Goal: Transaction & Acquisition: Purchase product/service

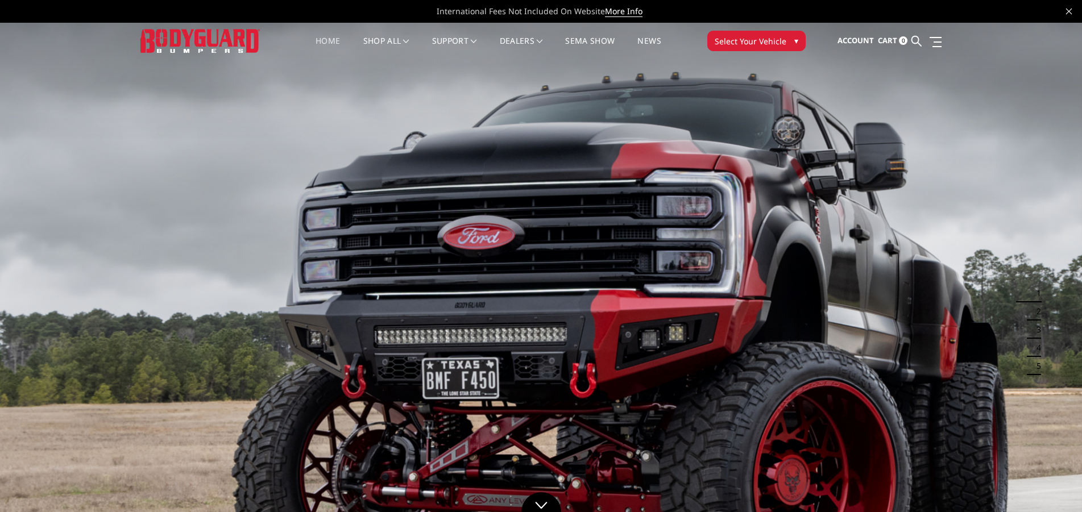
click at [752, 39] on span "Select Your Vehicle" at bounding box center [751, 41] width 72 height 12
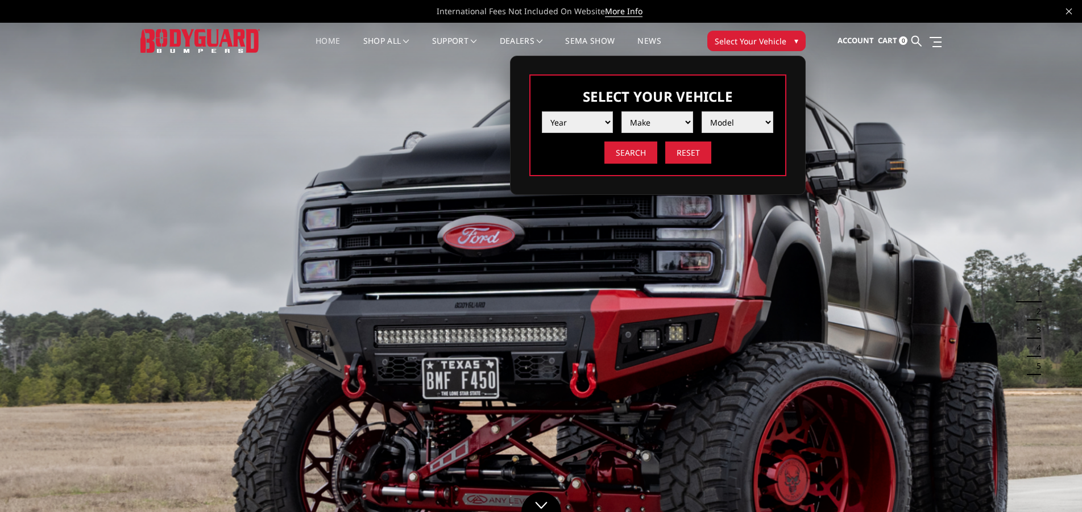
click at [542, 111] on select "Year [DATE] 2024 2023 2022 2021 2020 2019 2018 2017 2016 2015 2014 2013 2012 20…" at bounding box center [578, 122] width 72 height 22
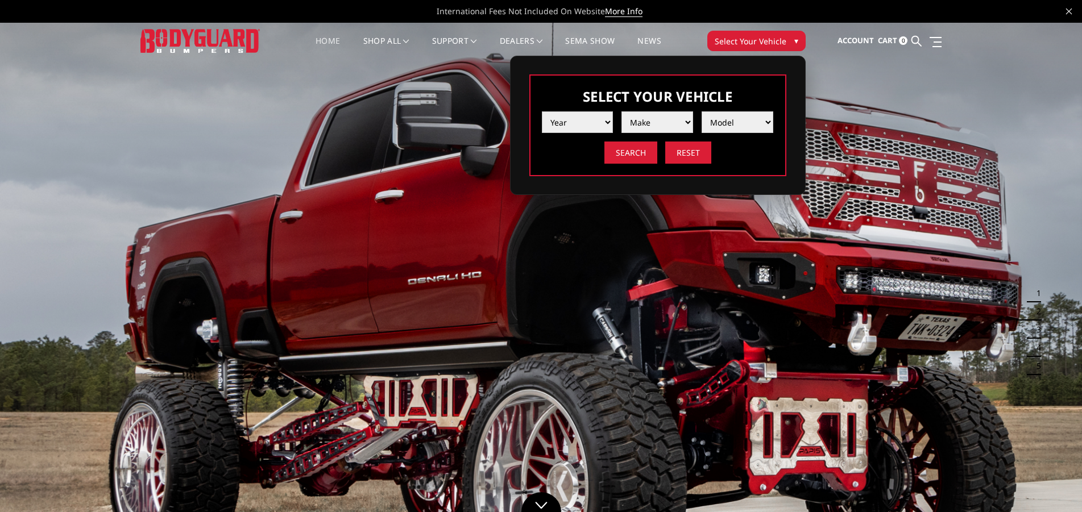
select select "yr_2025"
click option "2025" at bounding box center [0, 0] width 0 height 0
click at [621, 111] on select "Make Chevrolet Ford GMC Ram Toyota" at bounding box center [657, 122] width 72 height 22
select select "mk_ford"
click option "Ford" at bounding box center [0, 0] width 0 height 0
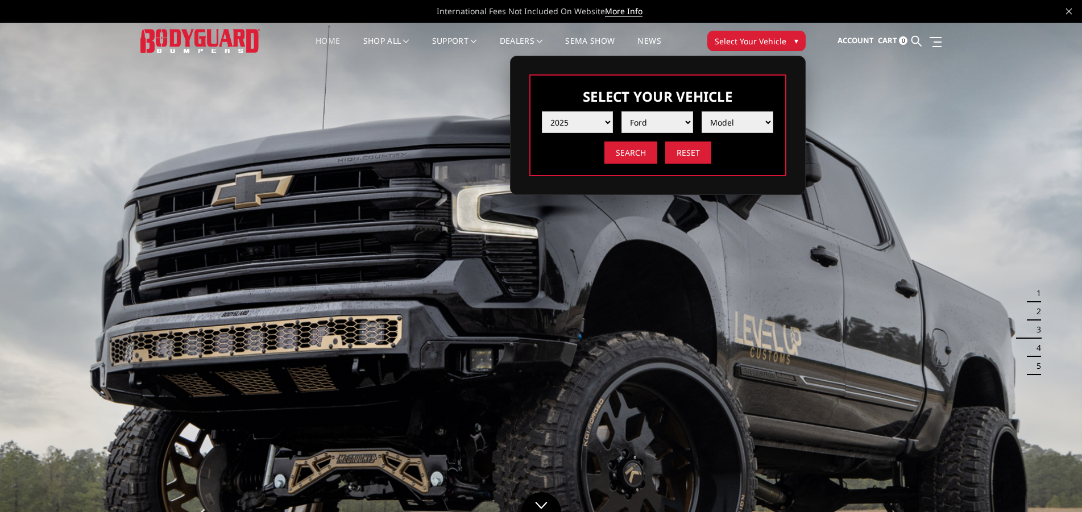
click at [702, 111] on select "Model F150 F150 Raptor F250 / F350 F450 F550" at bounding box center [738, 122] width 72 height 22
select select "md_f250-f350"
click option "F250 / F350" at bounding box center [0, 0] width 0 height 0
click at [645, 158] on input "Search" at bounding box center [630, 153] width 53 height 22
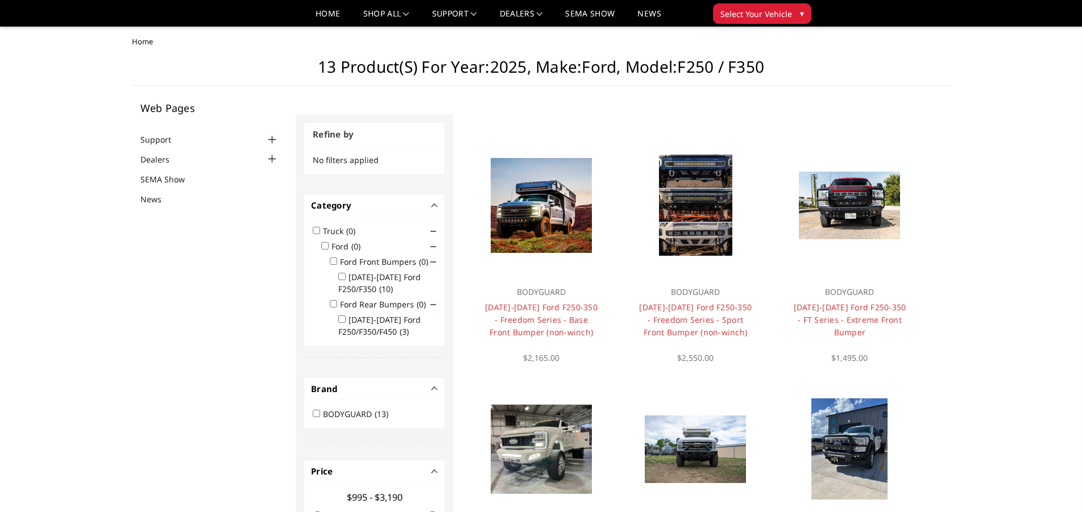
scroll to position [908, 0]
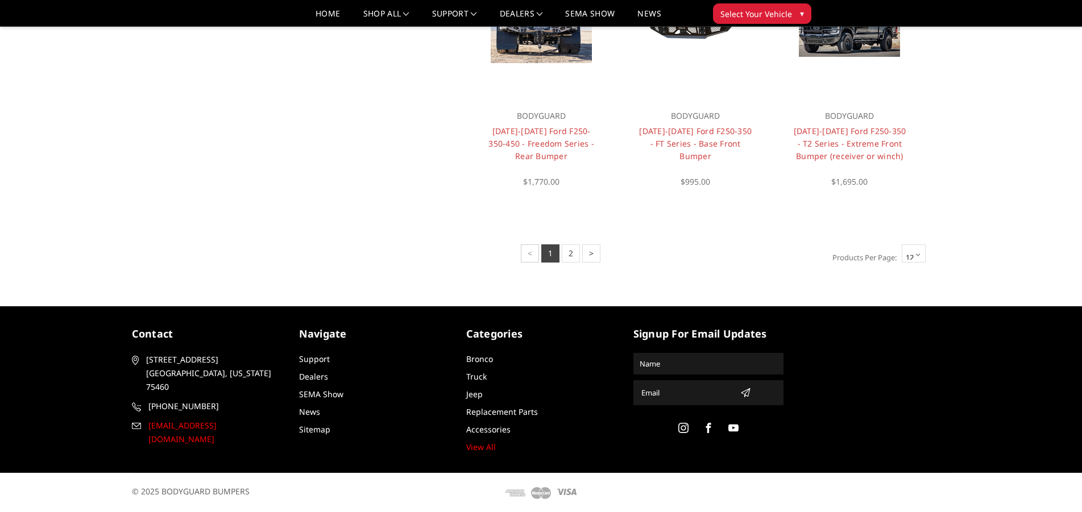
click at [206, 419] on span "[EMAIL_ADDRESS][DOMAIN_NAME]" at bounding box center [214, 432] width 132 height 27
